Goal: Task Accomplishment & Management: Manage account settings

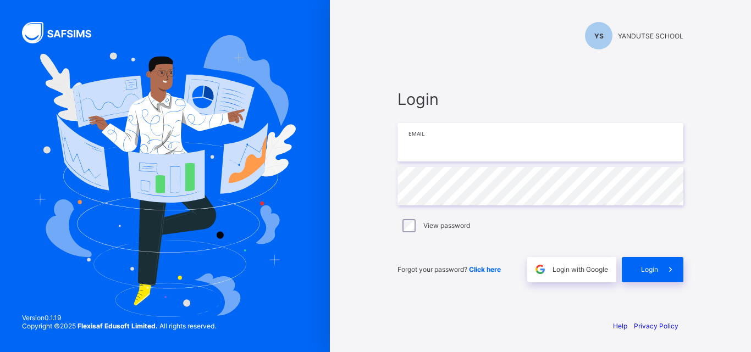
type input "**********"
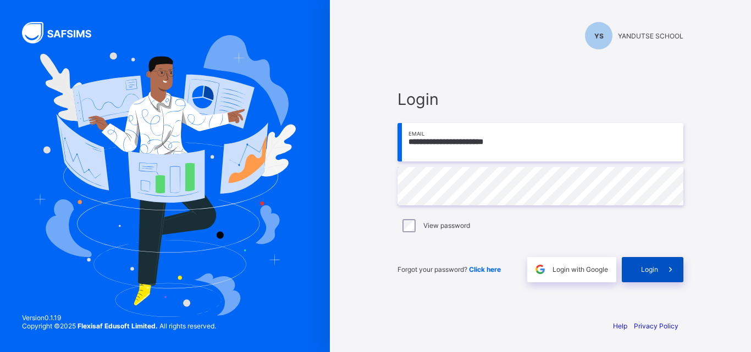
click at [646, 276] on div "Login" at bounding box center [653, 269] width 62 height 25
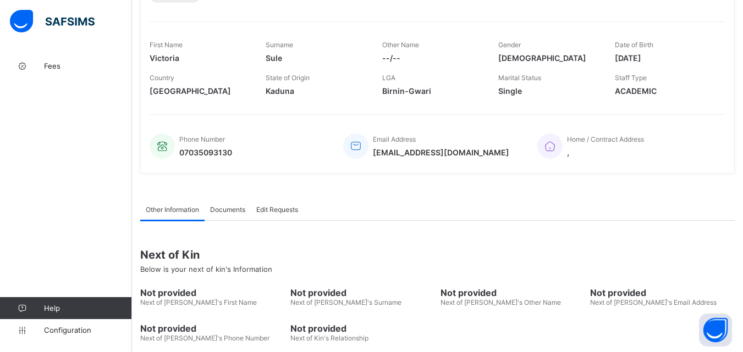
scroll to position [218, 0]
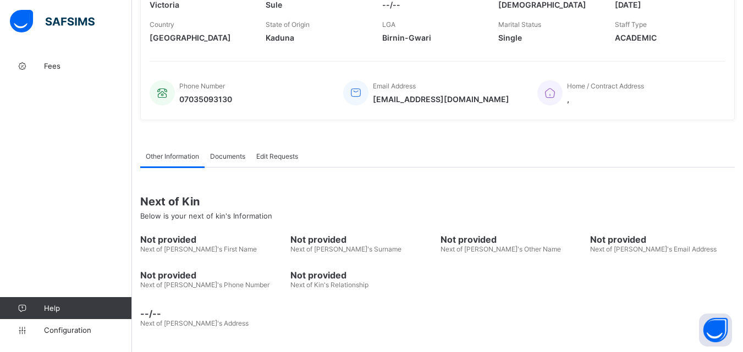
click at [233, 157] on span "Documents" at bounding box center [227, 156] width 35 height 8
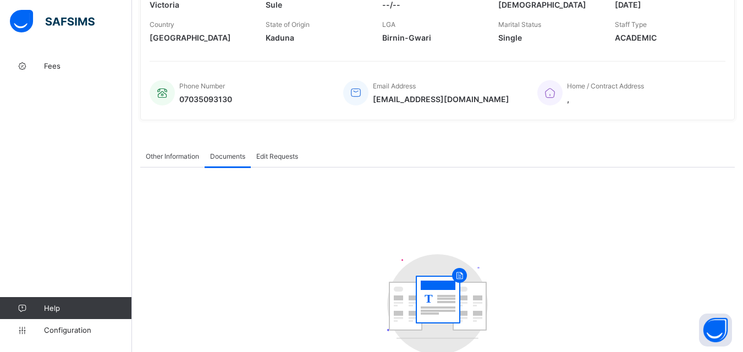
click at [285, 157] on span "Edit Requests" at bounding box center [277, 156] width 42 height 8
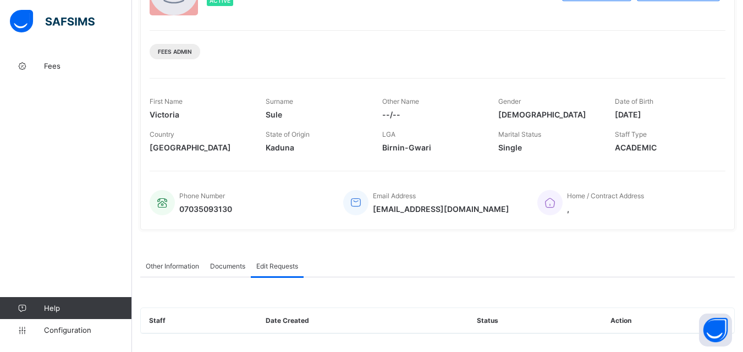
scroll to position [0, 0]
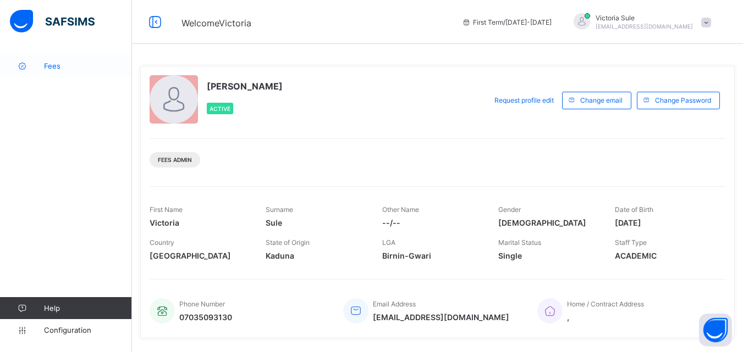
click at [59, 69] on span "Fees" at bounding box center [88, 66] width 88 height 9
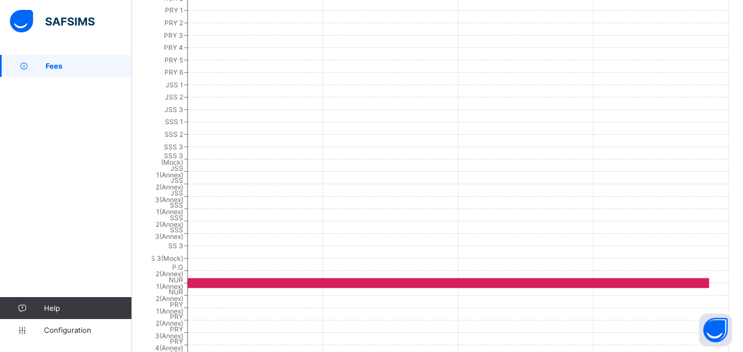
scroll to position [455, 0]
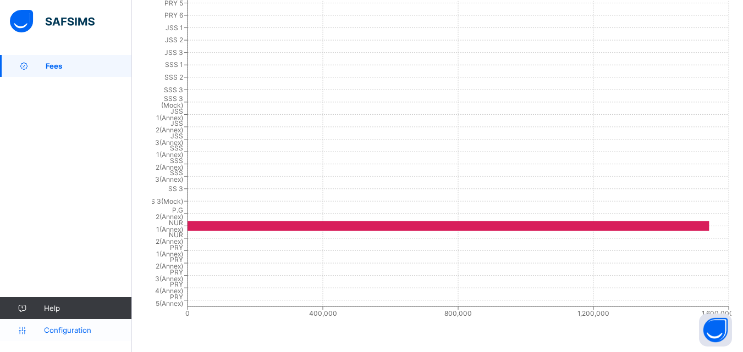
click at [43, 331] on icon at bounding box center [22, 330] width 44 height 8
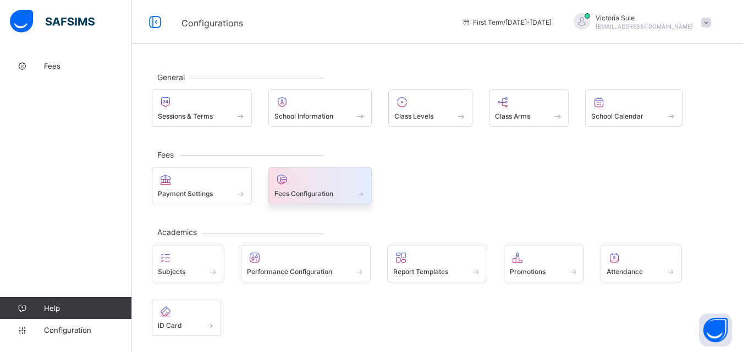
click at [312, 195] on span "Fees Configuration" at bounding box center [303, 194] width 59 height 8
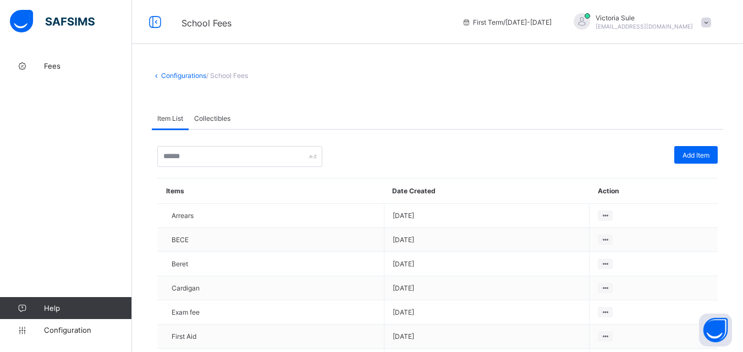
click at [228, 75] on span "/ School Fees" at bounding box center [227, 75] width 42 height 8
click at [194, 77] on link "Configurations" at bounding box center [183, 75] width 45 height 8
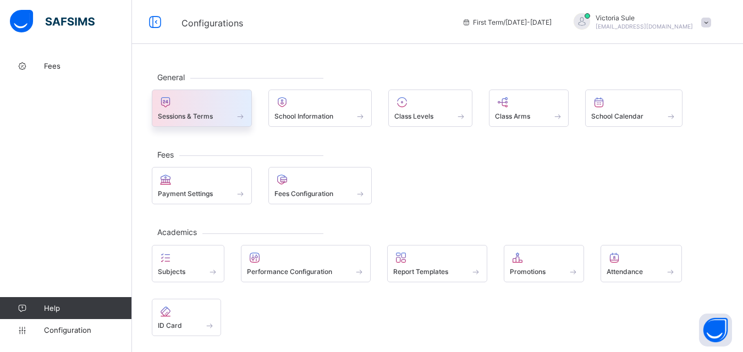
click at [197, 112] on div "Sessions & Terms" at bounding box center [202, 116] width 88 height 9
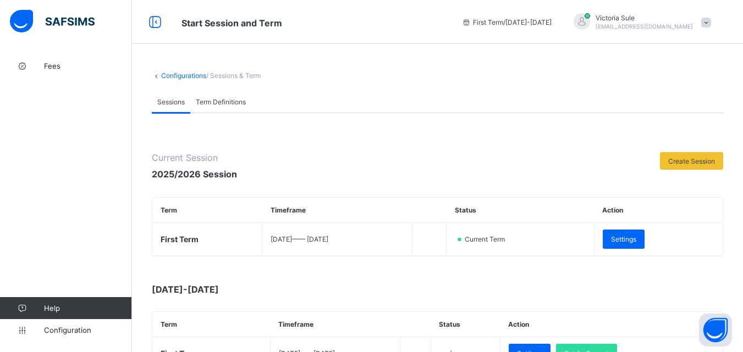
click at [178, 77] on link "Configurations" at bounding box center [183, 75] width 45 height 8
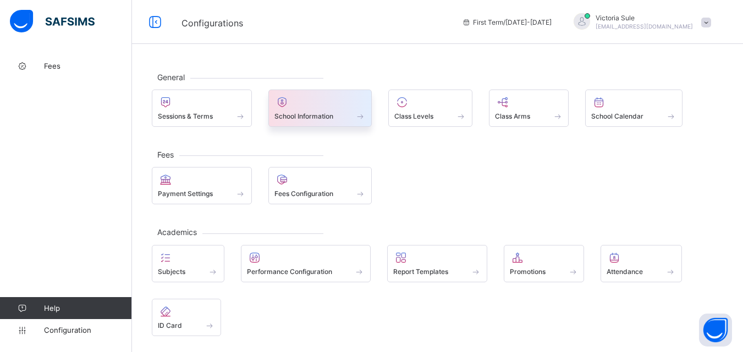
click at [308, 101] on div at bounding box center [320, 102] width 92 height 13
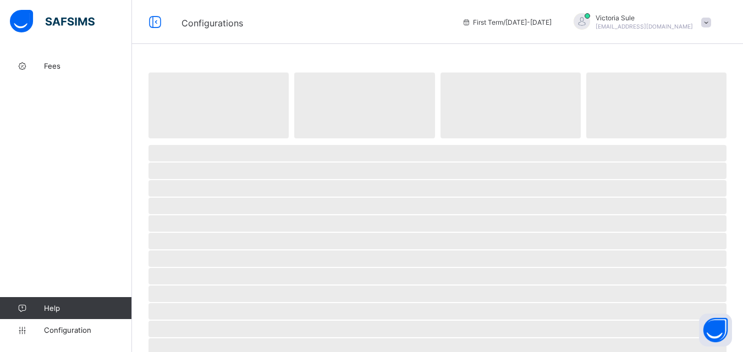
select select "**"
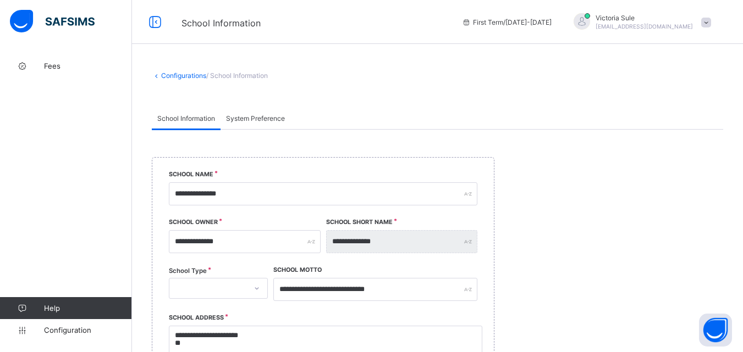
click at [191, 77] on link "Configurations" at bounding box center [183, 75] width 45 height 8
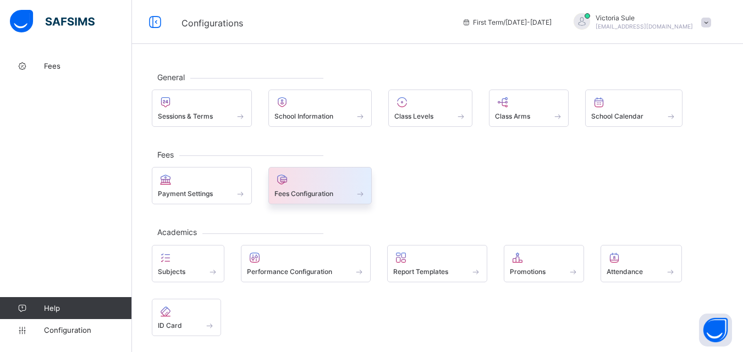
click at [294, 196] on span "Fees Configuration" at bounding box center [303, 194] width 59 height 8
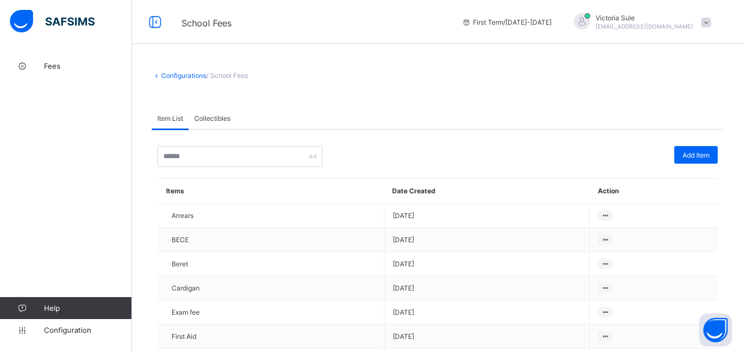
click at [212, 119] on span "Collectibles" at bounding box center [212, 118] width 36 height 8
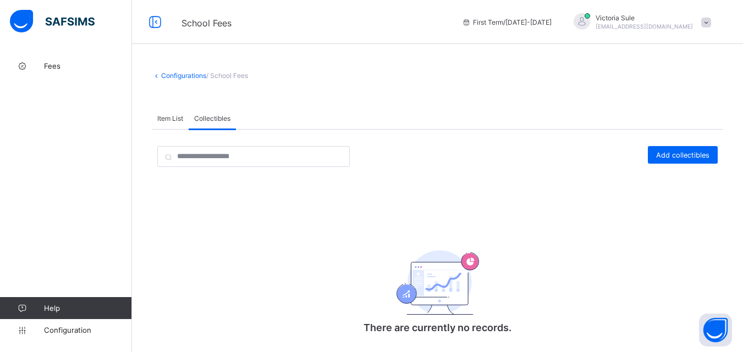
click at [165, 118] on span "Item List" at bounding box center [170, 118] width 26 height 8
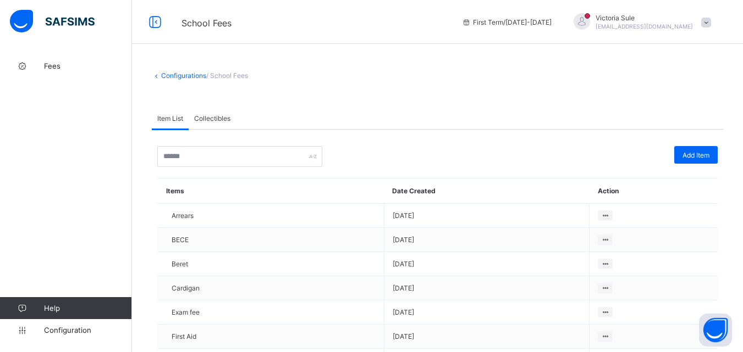
click at [224, 76] on span "/ School Fees" at bounding box center [227, 75] width 42 height 8
click at [236, 76] on span "/ School Fees" at bounding box center [227, 75] width 42 height 8
click at [185, 76] on link "Configurations" at bounding box center [183, 75] width 45 height 8
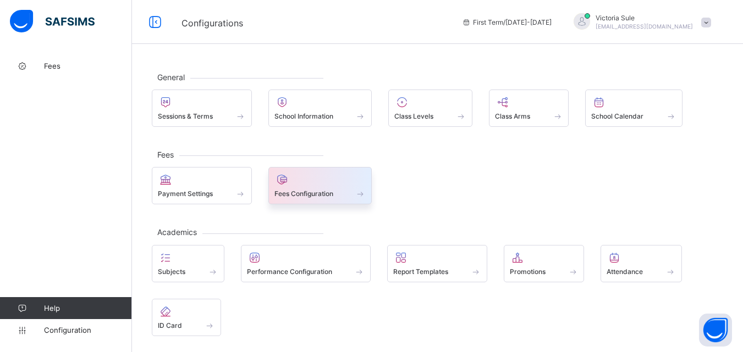
click at [317, 183] on div at bounding box center [320, 179] width 92 height 13
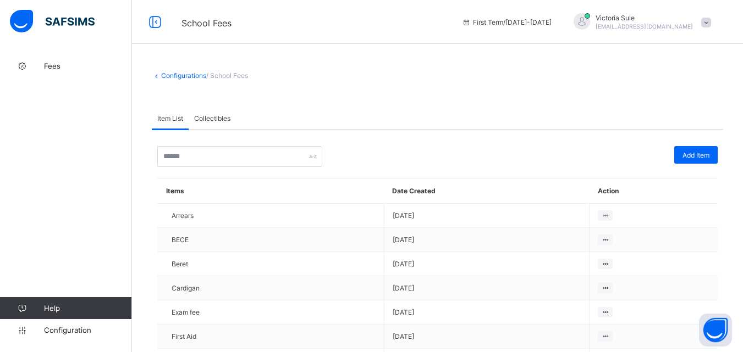
click at [211, 114] on span "Collectibles" at bounding box center [212, 118] width 36 height 8
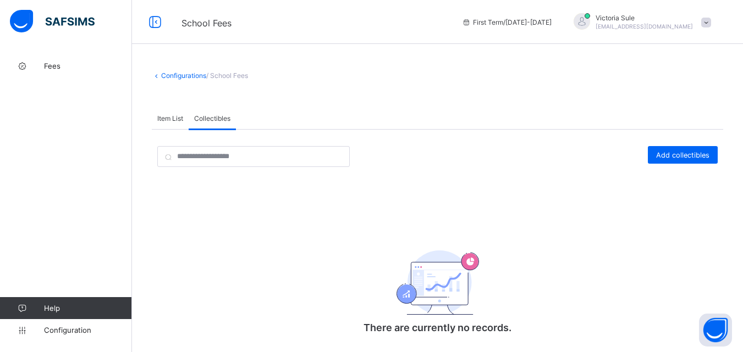
click at [169, 114] on span "Item List" at bounding box center [170, 118] width 26 height 8
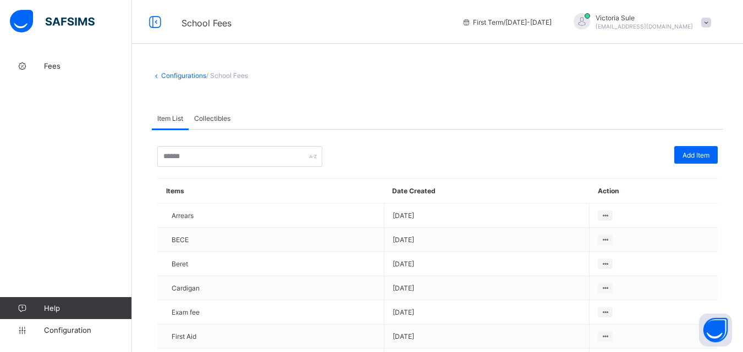
click at [224, 74] on span "/ School Fees" at bounding box center [227, 75] width 42 height 8
click at [171, 74] on link "Configurations" at bounding box center [183, 75] width 45 height 8
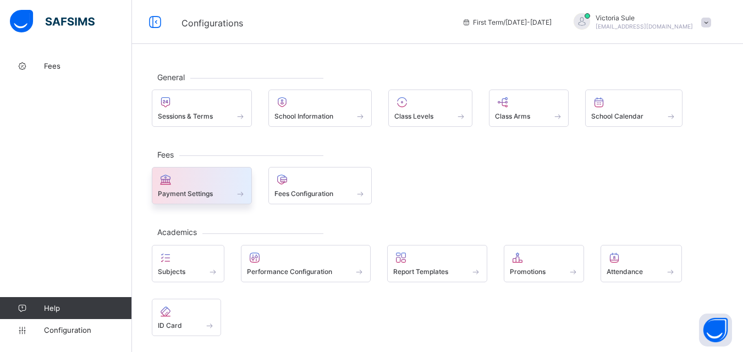
click at [228, 182] on div at bounding box center [202, 179] width 88 height 13
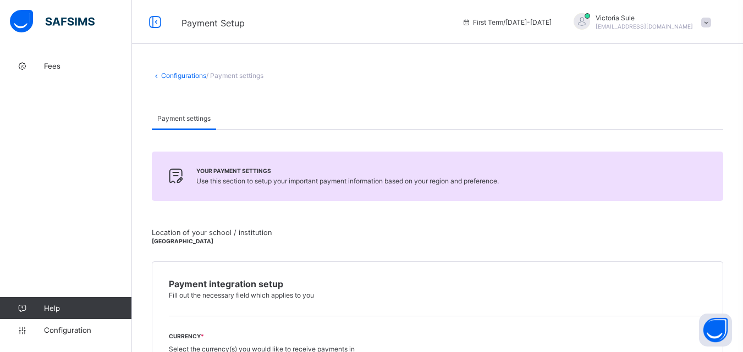
click at [181, 72] on link "Configurations" at bounding box center [183, 75] width 45 height 8
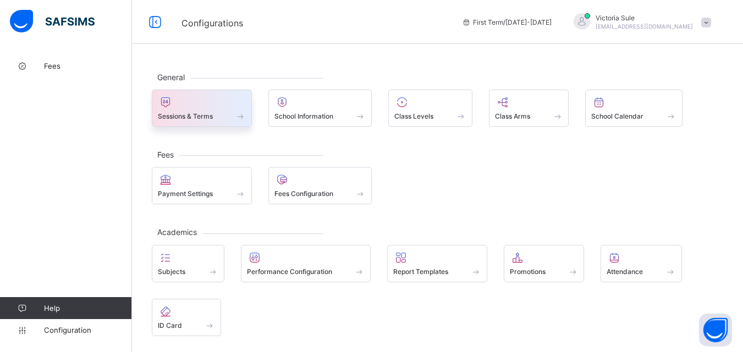
click at [179, 112] on span "Sessions & Terms" at bounding box center [185, 116] width 55 height 8
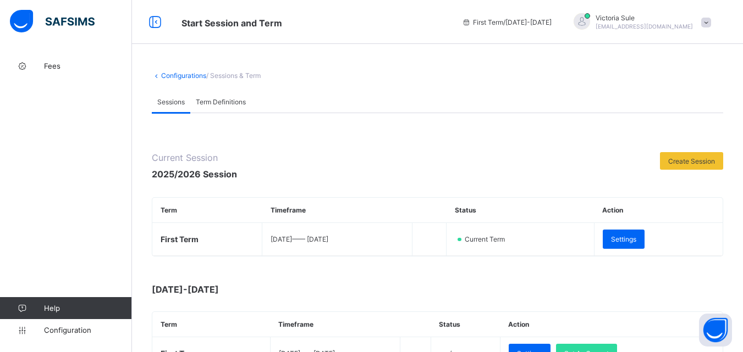
click at [232, 107] on div "Term Definitions" at bounding box center [220, 102] width 61 height 22
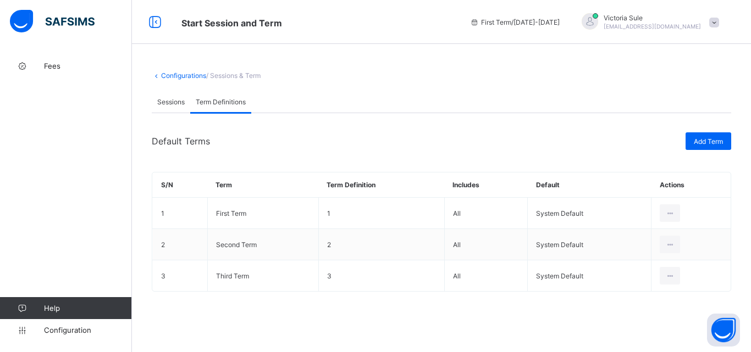
click at [239, 75] on span "/ Sessions & Term" at bounding box center [233, 75] width 54 height 8
click at [180, 106] on span "Sessions" at bounding box center [170, 102] width 27 height 8
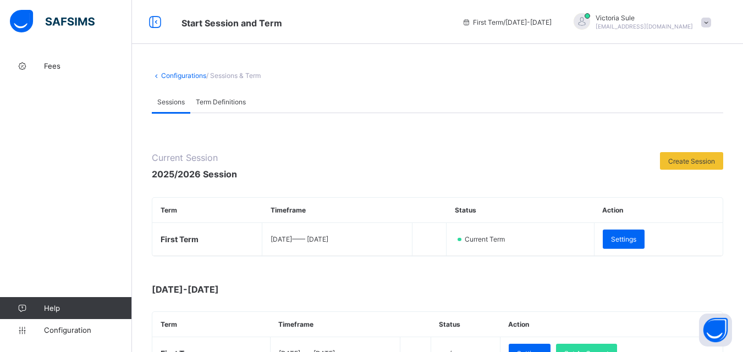
click at [175, 77] on link "Configurations" at bounding box center [183, 75] width 45 height 8
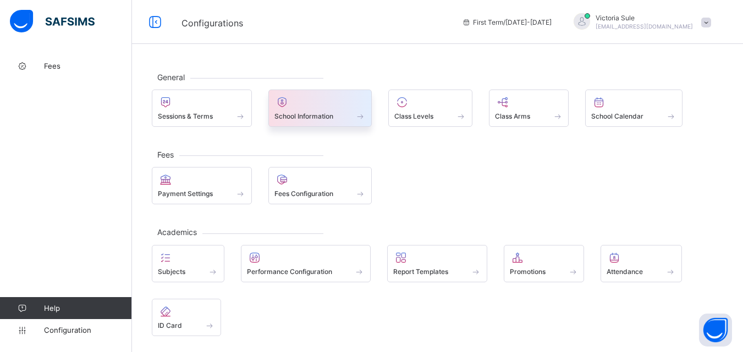
click at [326, 112] on span "School Information" at bounding box center [303, 116] width 59 height 8
select select "**"
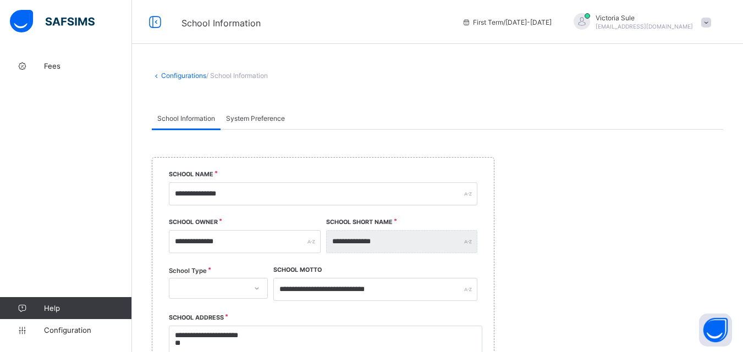
click at [177, 75] on link "Configurations" at bounding box center [183, 75] width 45 height 8
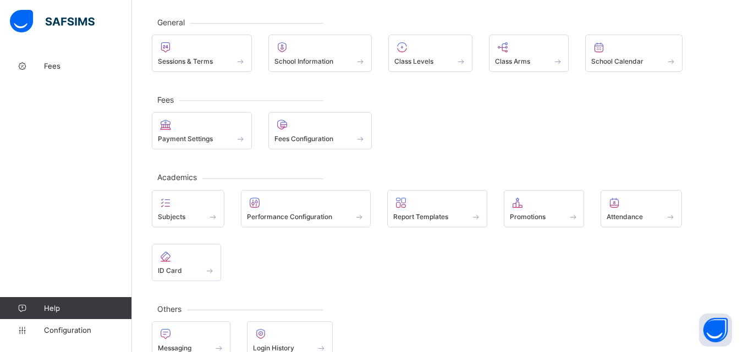
scroll to position [78, 0]
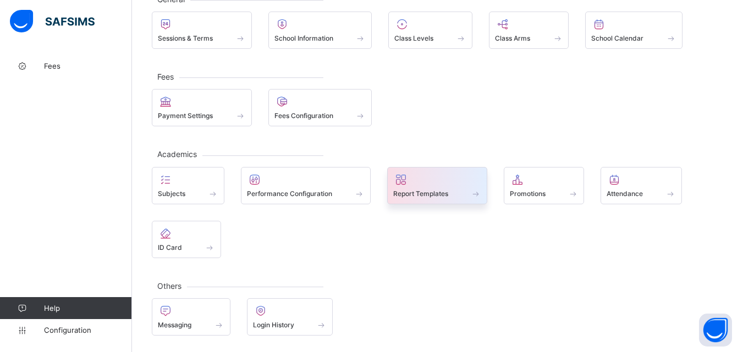
click at [460, 183] on div at bounding box center [437, 179] width 88 height 13
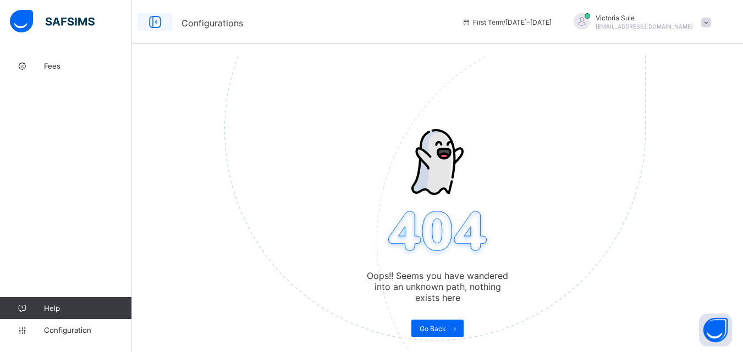
click at [157, 19] on icon at bounding box center [155, 22] width 19 height 16
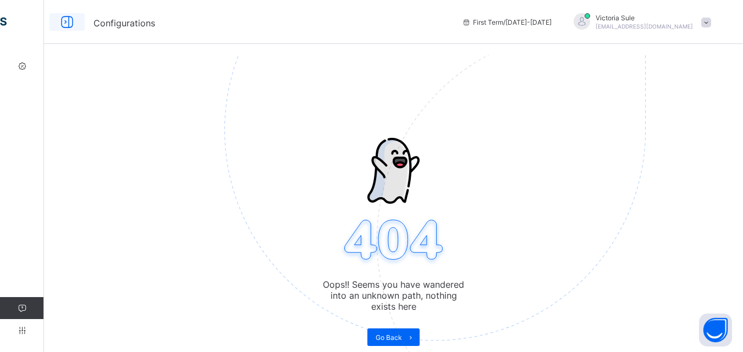
click at [66, 22] on icon at bounding box center [67, 22] width 19 height 16
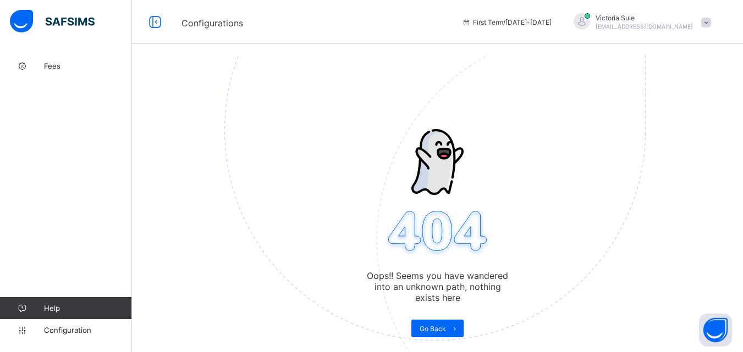
click at [437, 325] on img at bounding box center [510, 186] width 573 height 532
click at [440, 330] on span "Go Back" at bounding box center [432, 329] width 26 height 8
click at [458, 328] on icon at bounding box center [455, 328] width 8 height 7
click at [463, 332] on span at bounding box center [455, 329] width 18 height 18
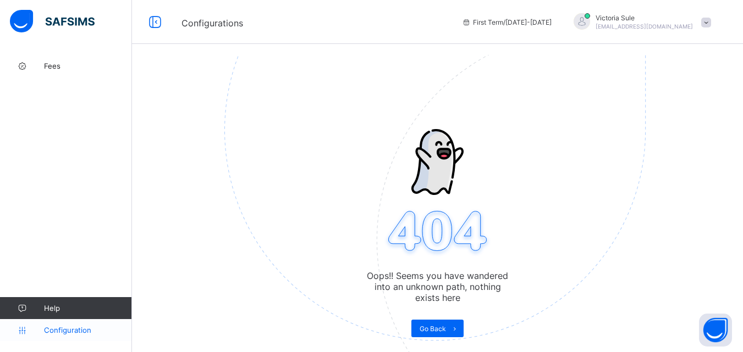
click at [95, 333] on span "Configuration" at bounding box center [87, 330] width 87 height 9
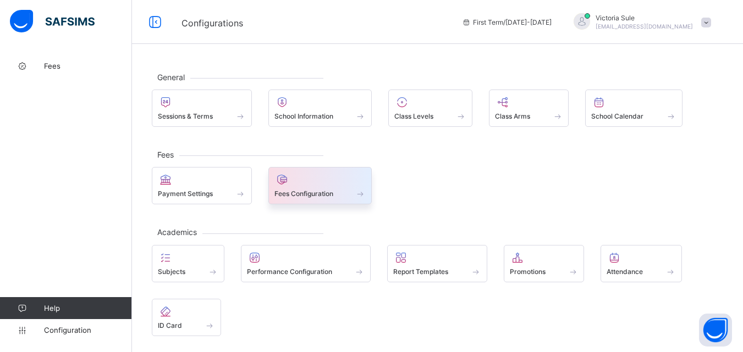
click at [308, 190] on span "Fees Configuration" at bounding box center [303, 194] width 59 height 8
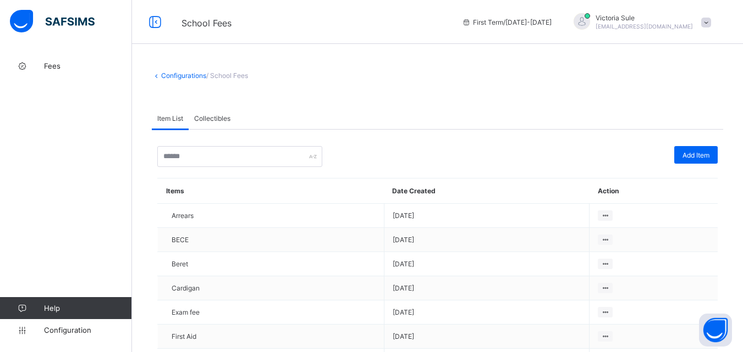
click at [208, 118] on span "Collectibles" at bounding box center [212, 118] width 36 height 8
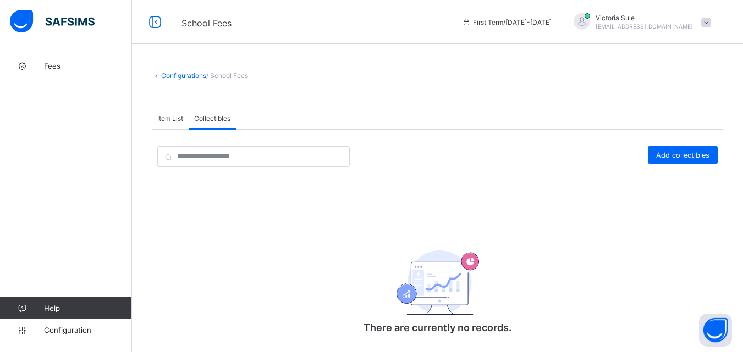
click at [164, 119] on span "Item List" at bounding box center [170, 118] width 26 height 8
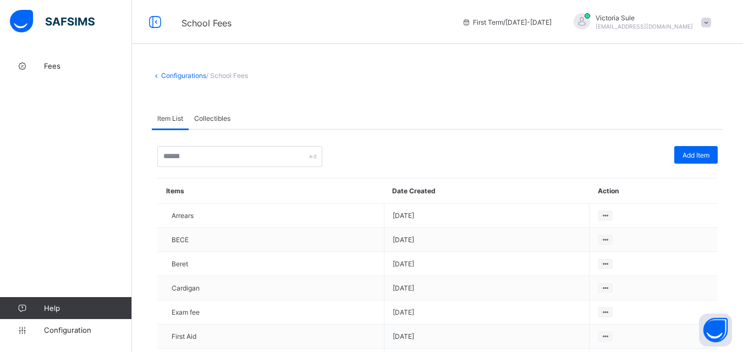
click at [224, 75] on span "/ School Fees" at bounding box center [227, 75] width 42 height 8
click at [41, 71] on link "Fees" at bounding box center [66, 66] width 132 height 22
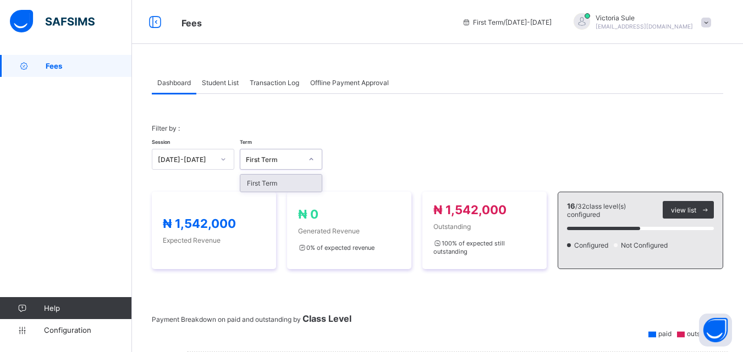
click at [281, 166] on div "First Term" at bounding box center [270, 159] width 60 height 15
click at [231, 159] on div at bounding box center [223, 160] width 19 height 18
click at [363, 158] on div "Session [DATE]-[DATE] Term First Term" at bounding box center [437, 154] width 571 height 32
click at [228, 84] on span "Student List" at bounding box center [220, 83] width 37 height 8
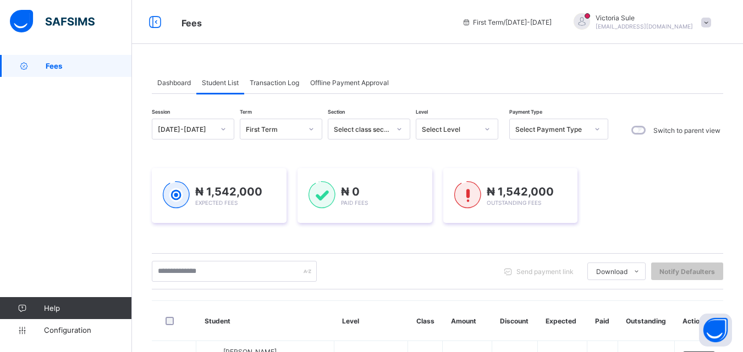
click at [709, 185] on div "₦ 1,542,000 Expected Fees ₦ 0 Paid Fees ₦ 1,542,000 Outstanding Fees" at bounding box center [437, 195] width 571 height 55
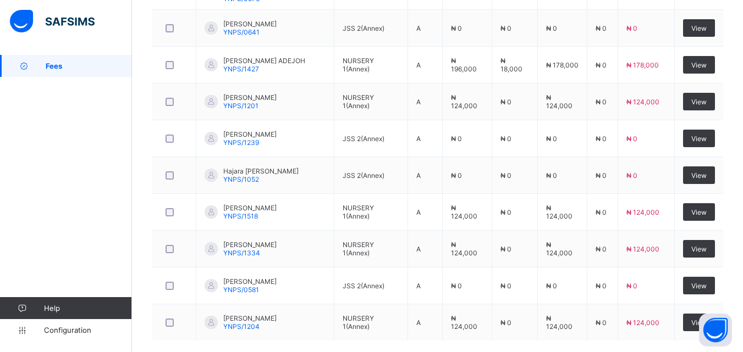
scroll to position [425, 0]
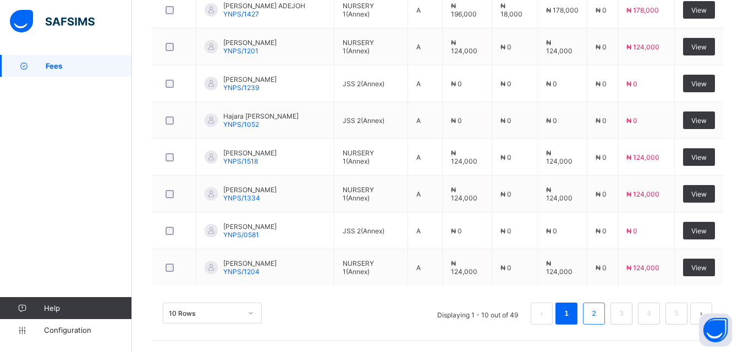
click at [597, 315] on link "2" at bounding box center [593, 314] width 10 height 14
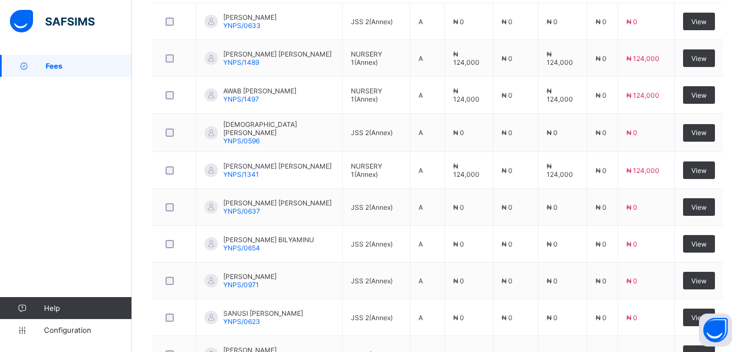
scroll to position [423, 0]
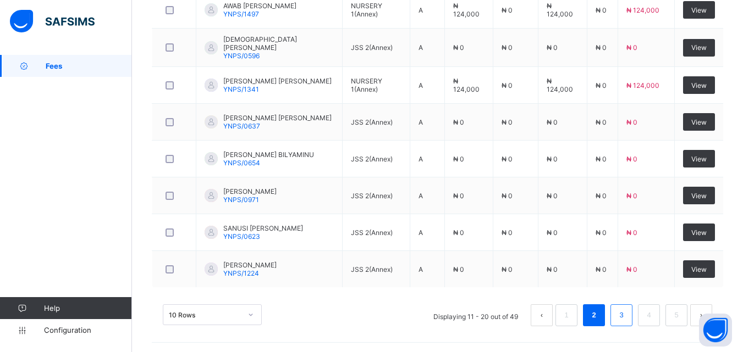
click at [626, 308] on link "3" at bounding box center [621, 315] width 10 height 14
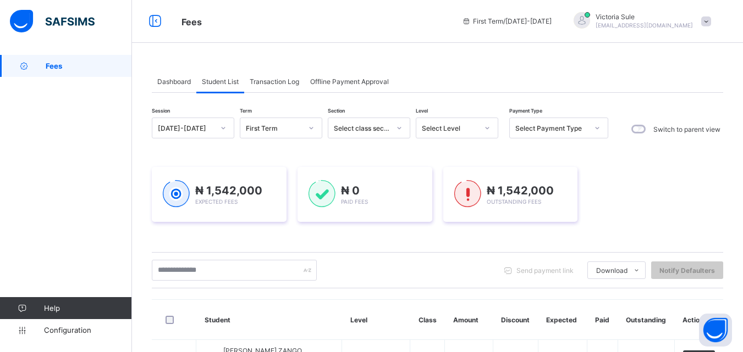
scroll to position [0, 0]
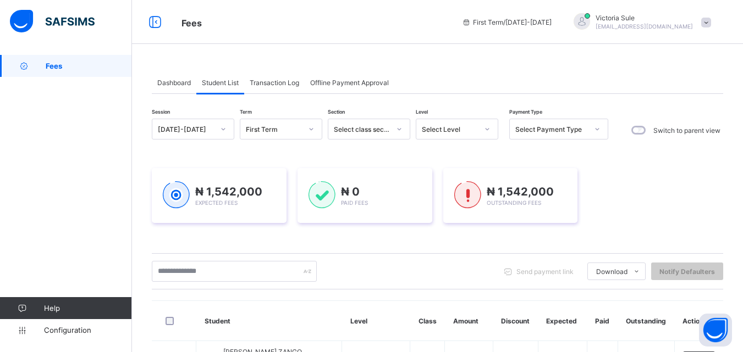
click at [268, 79] on span "Transaction Log" at bounding box center [274, 83] width 49 height 8
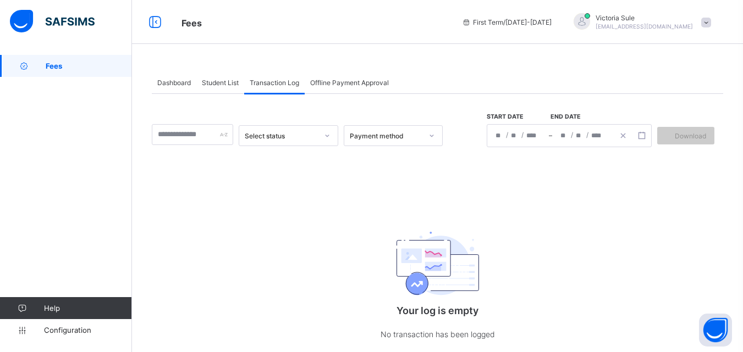
click at [333, 83] on span "Offline Payment Approval" at bounding box center [349, 83] width 79 height 8
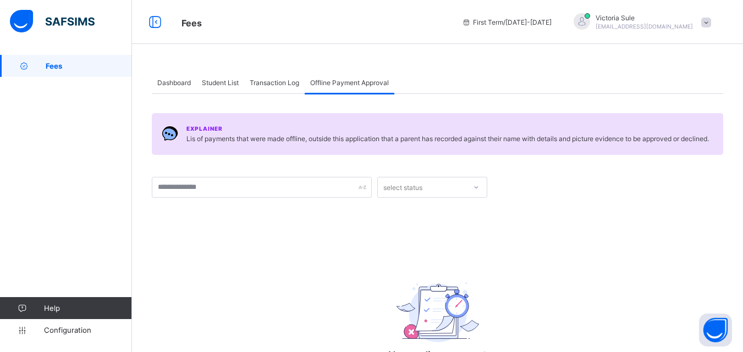
click at [268, 83] on span "Transaction Log" at bounding box center [274, 83] width 49 height 8
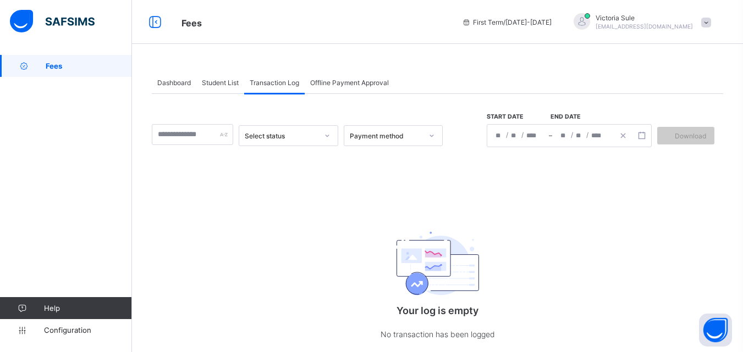
click at [218, 84] on span "Student List" at bounding box center [220, 83] width 37 height 8
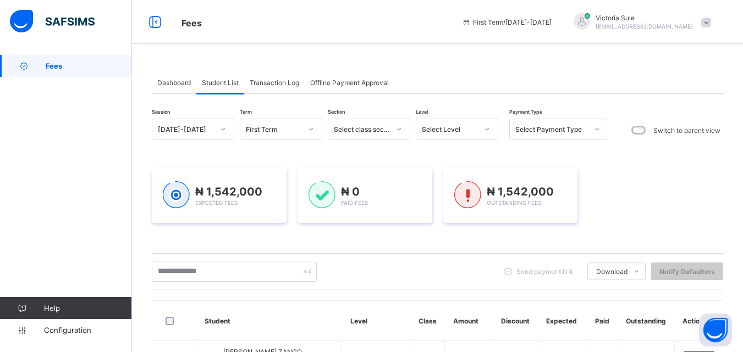
click at [179, 76] on div "Dashboard" at bounding box center [174, 82] width 45 height 22
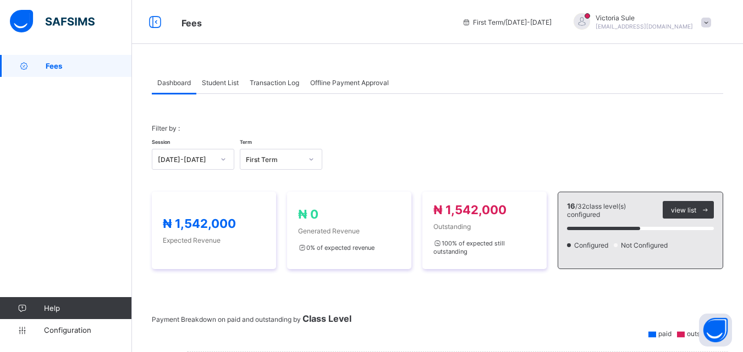
click at [419, 124] on div "Filter by : Session [DATE]-[DATE] Term First Term" at bounding box center [437, 147] width 571 height 68
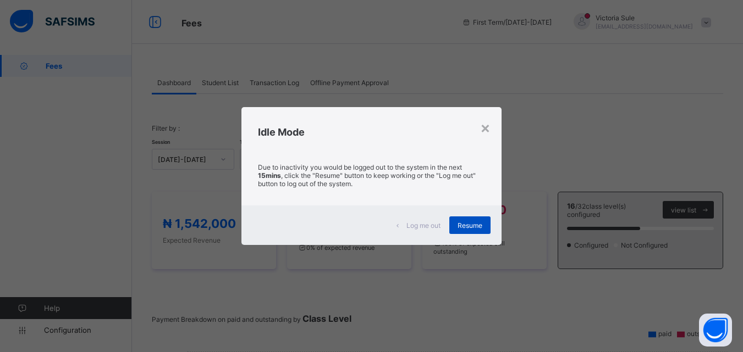
click at [476, 228] on span "Resume" at bounding box center [469, 226] width 25 height 8
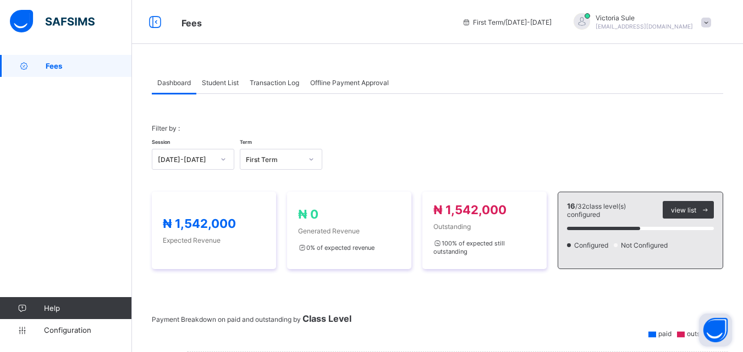
click at [718, 324] on button "Open asap" at bounding box center [715, 330] width 33 height 33
